Goal: Transaction & Acquisition: Subscribe to service/newsletter

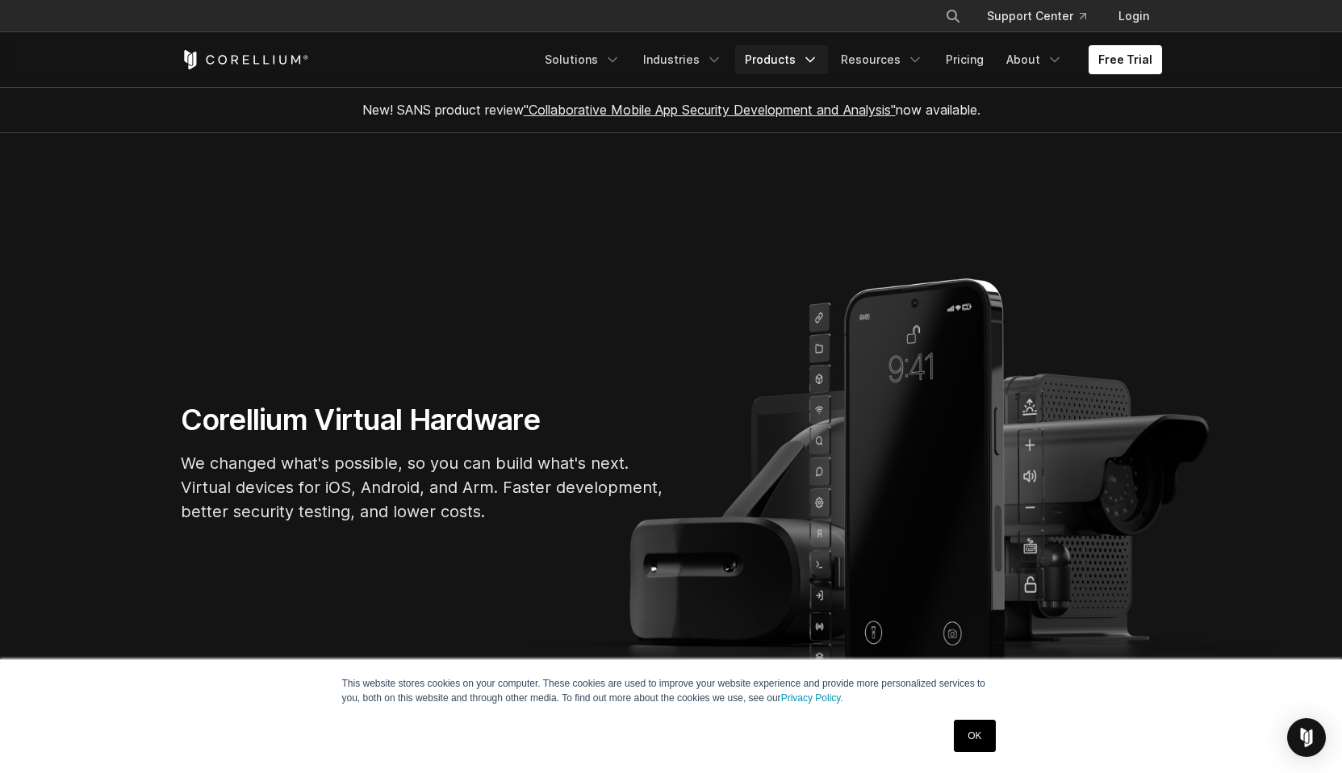
click at [791, 65] on link "Products" at bounding box center [781, 59] width 93 height 29
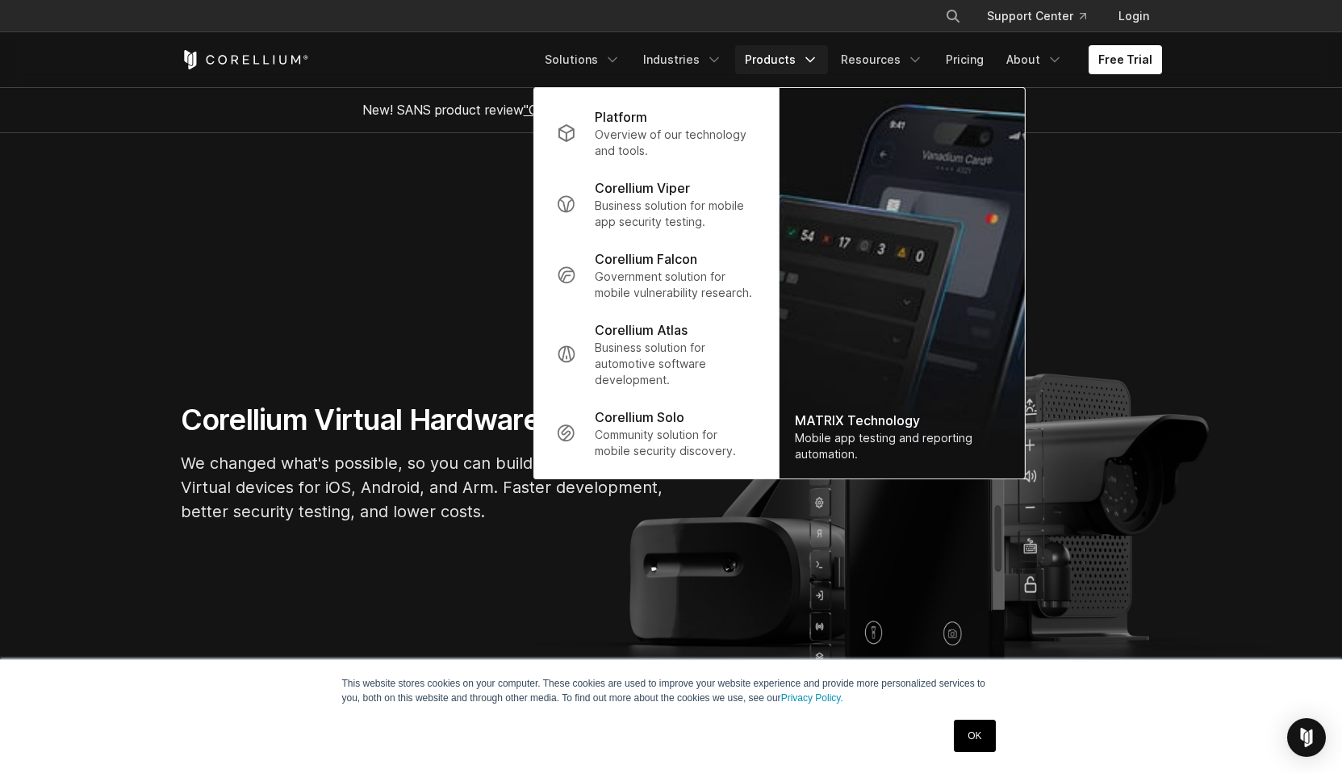
click at [1155, 186] on section "Corellium Virtual Hardware We changed what's possible, so you can build what's …" at bounding box center [671, 469] width 1342 height 672
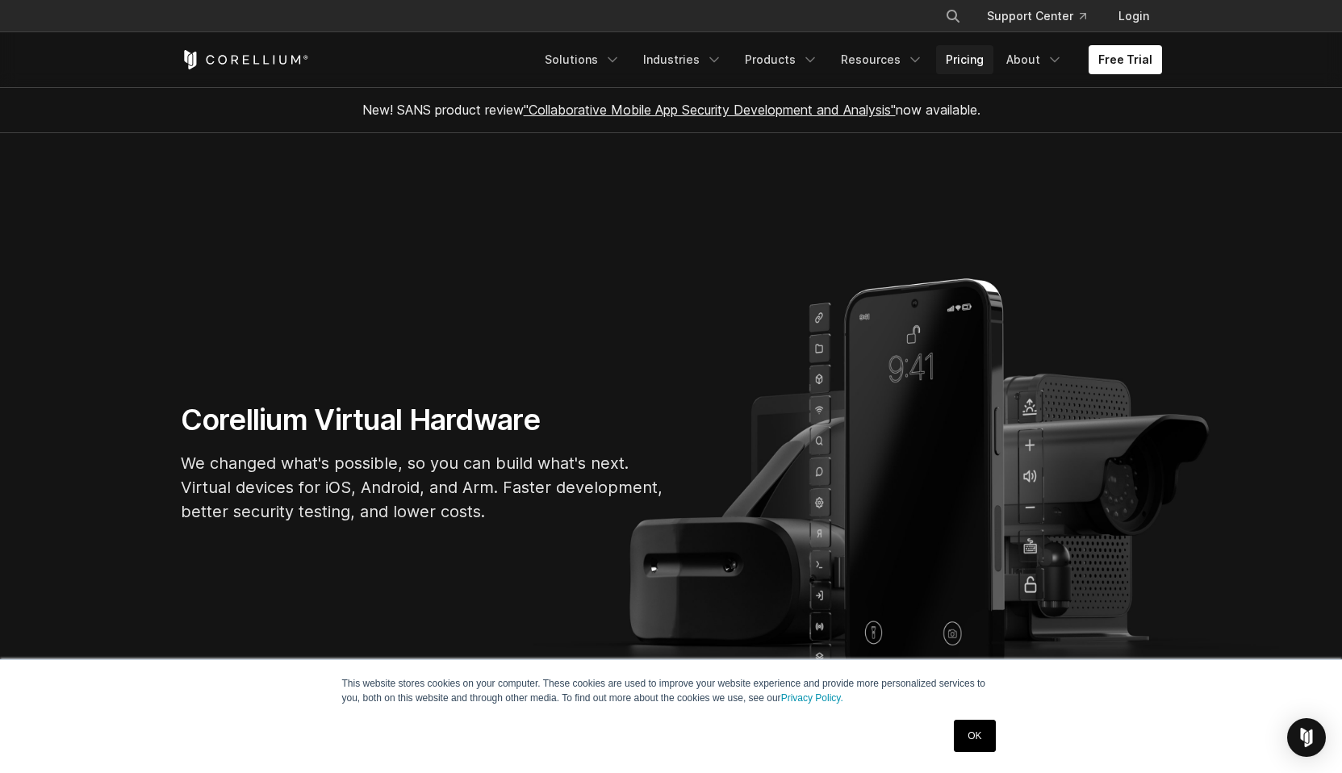
click at [972, 64] on link "Pricing" at bounding box center [964, 59] width 57 height 29
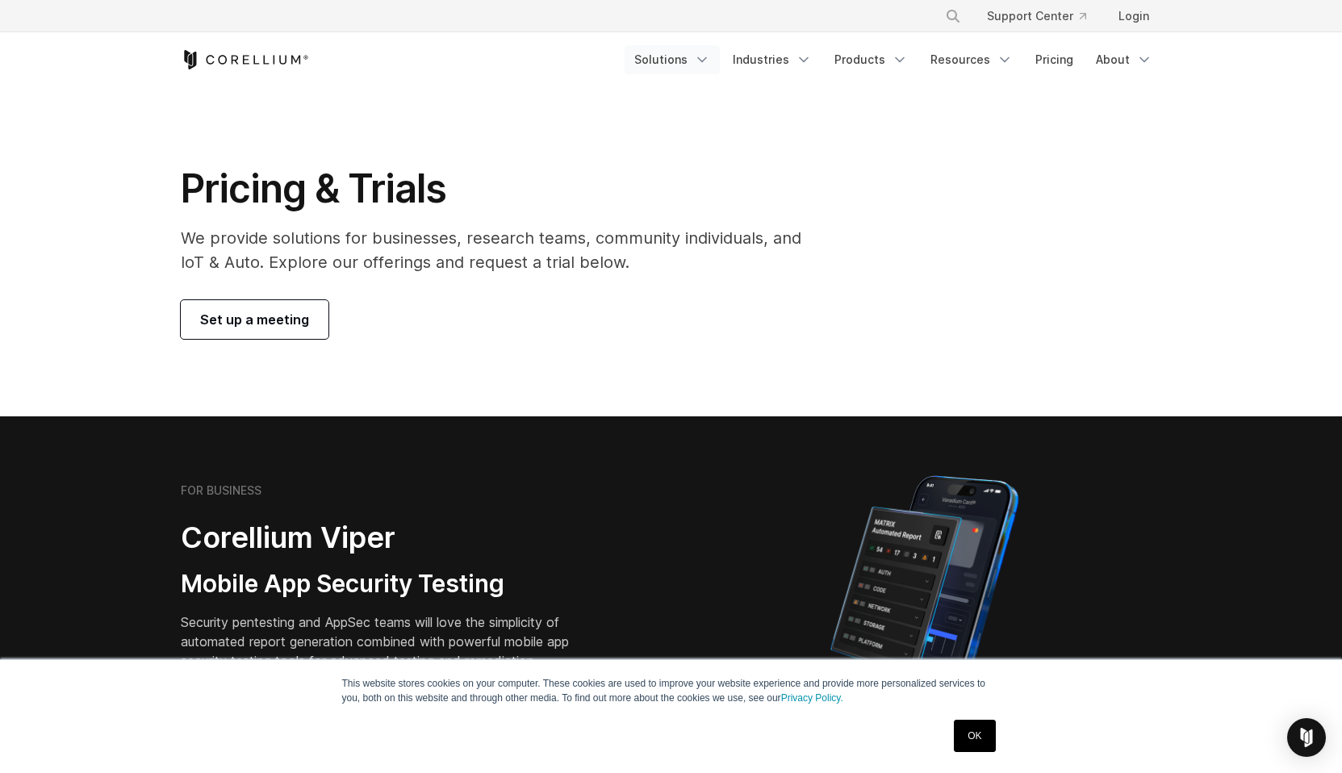
click at [686, 61] on link "Solutions" at bounding box center [672, 59] width 95 height 29
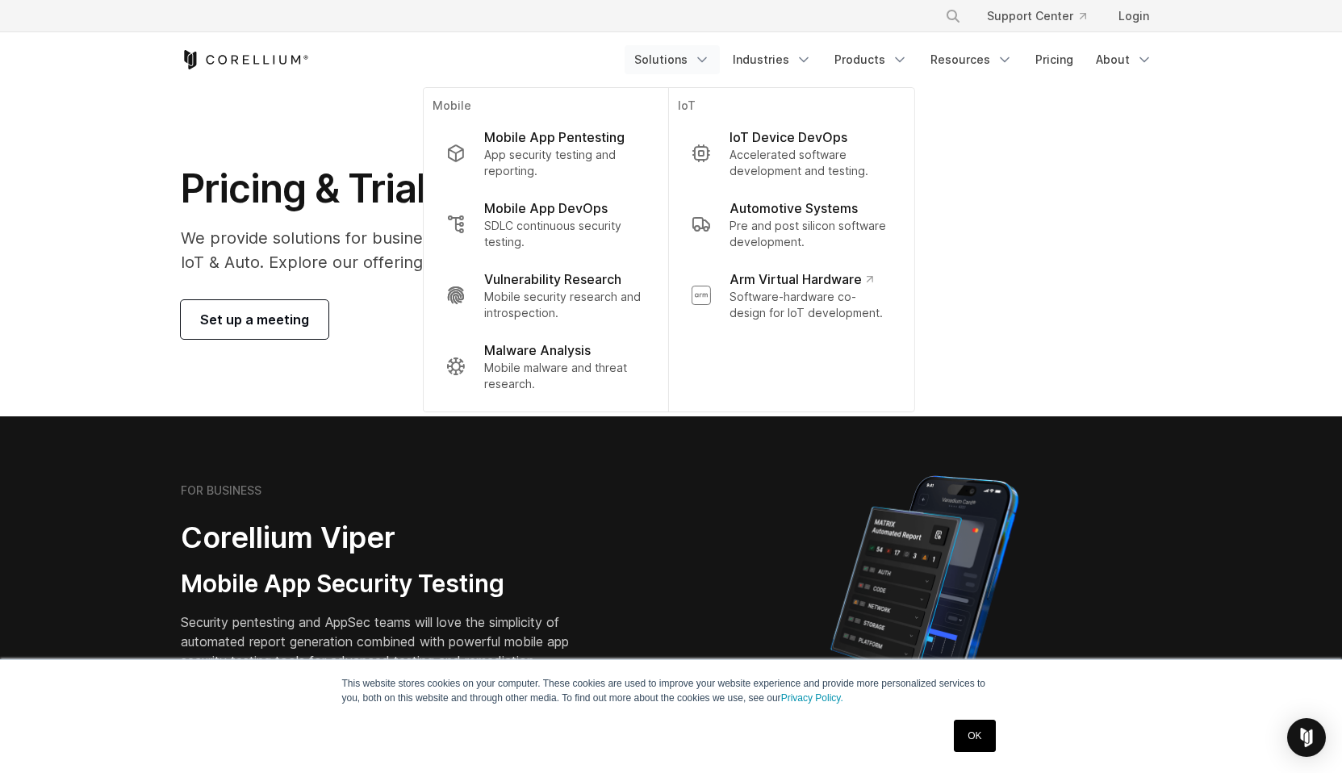
click at [1056, 258] on div "Pricing & Trials We provide solutions for businesses, research teams, community…" at bounding box center [672, 252] width 1014 height 174
